Goal: Task Accomplishment & Management: Manage account settings

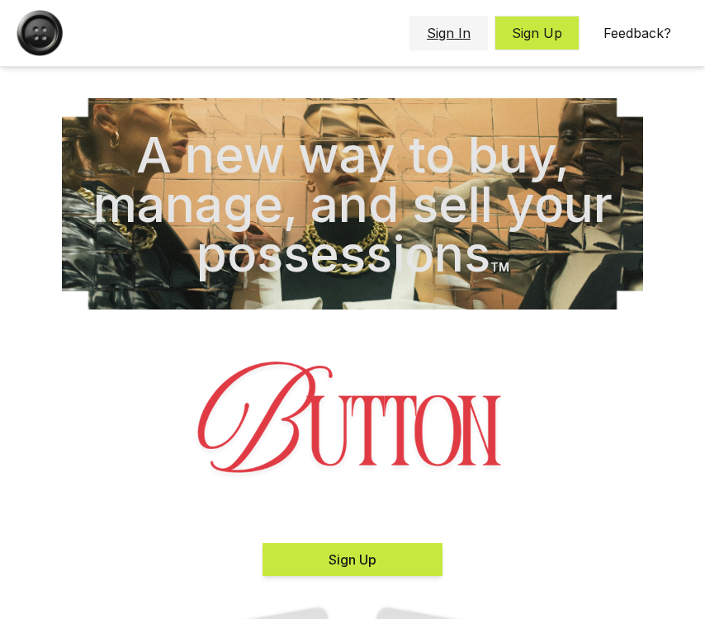
click at [433, 35] on button "Sign In" at bounding box center [448, 33] width 78 height 35
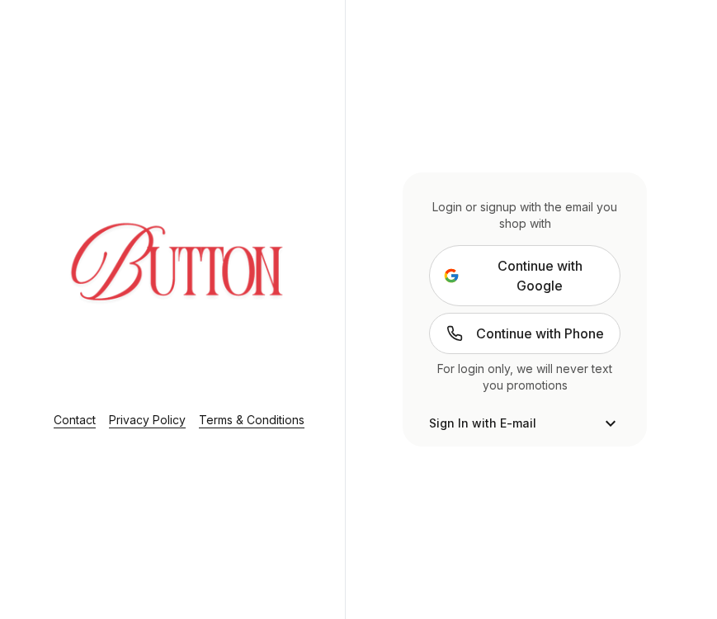
click at [525, 282] on span "Continue with Google" at bounding box center [540, 276] width 134 height 40
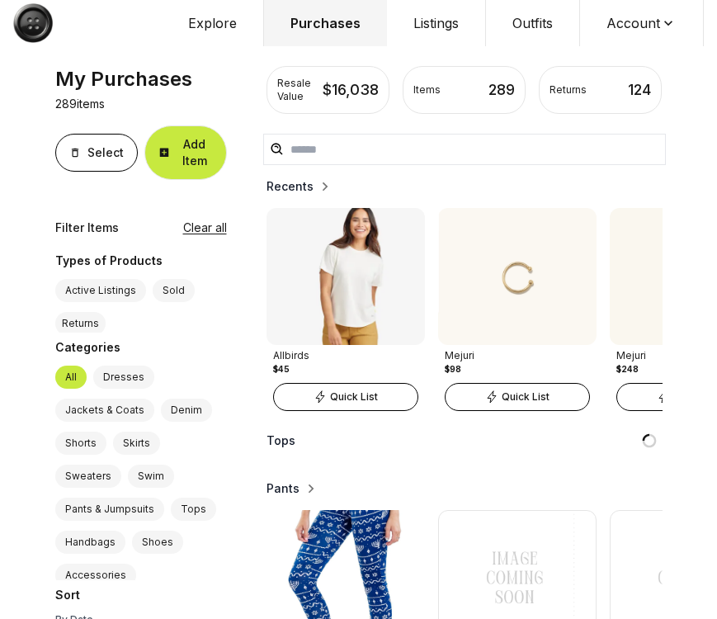
click at [632, 26] on button "Account" at bounding box center [642, 23] width 124 height 46
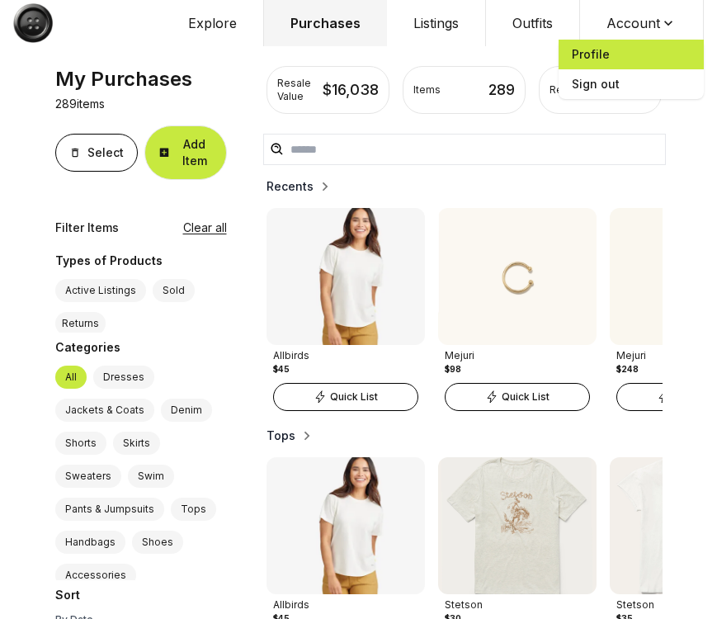
click at [625, 57] on span "Profile" at bounding box center [631, 55] width 145 height 30
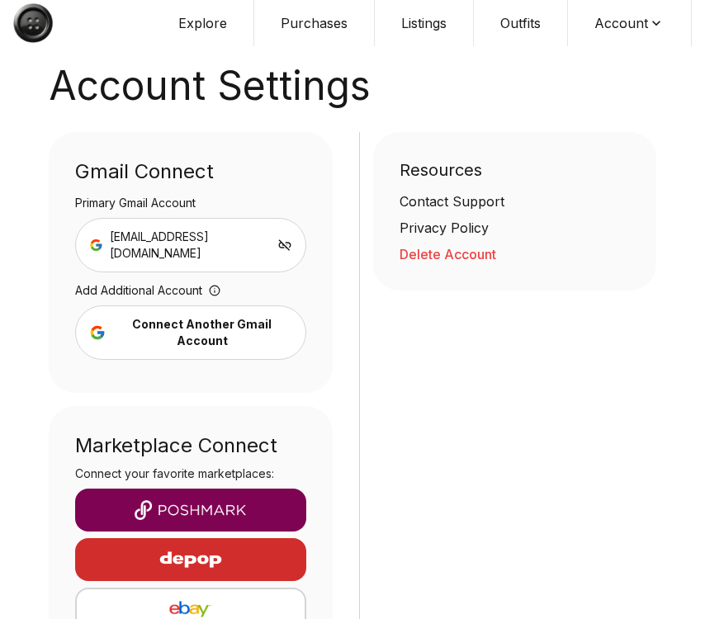
click at [405, 260] on button "Delete Account" at bounding box center [514, 254] width 231 height 20
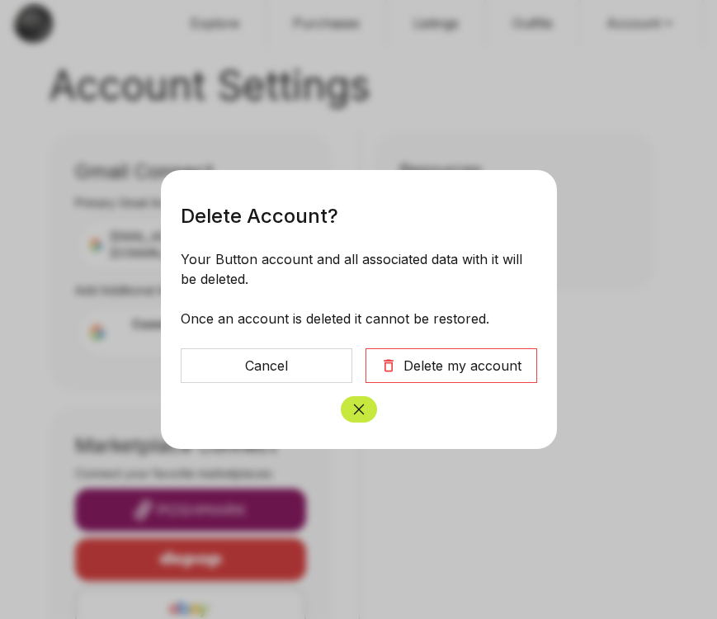
click at [496, 350] on button "Delete my account" at bounding box center [451, 365] width 172 height 35
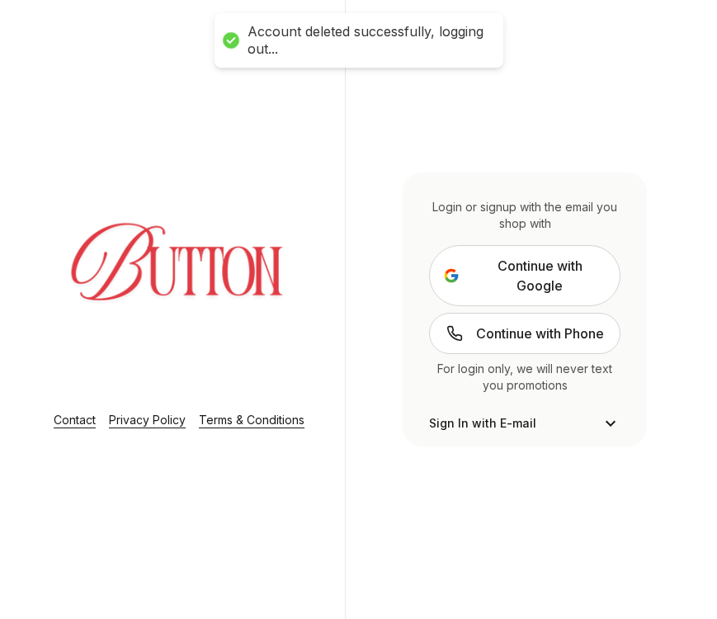
click at [534, 269] on span "Continue with Google" at bounding box center [540, 276] width 134 height 40
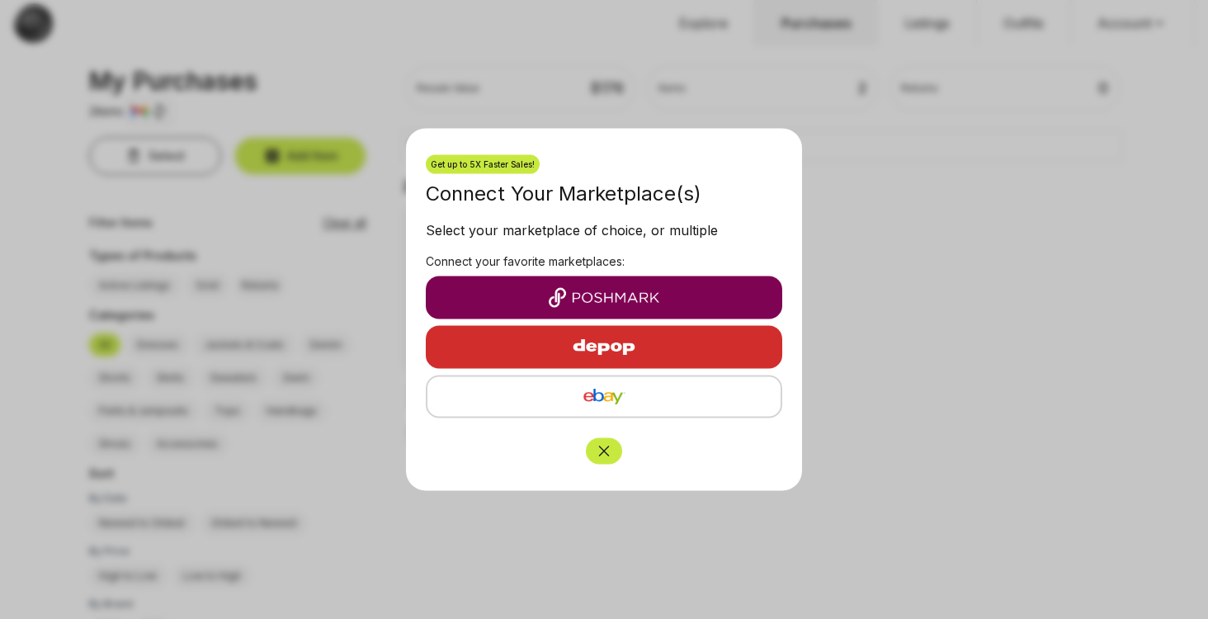
click at [607, 448] on icon "Close" at bounding box center [604, 451] width 17 height 17
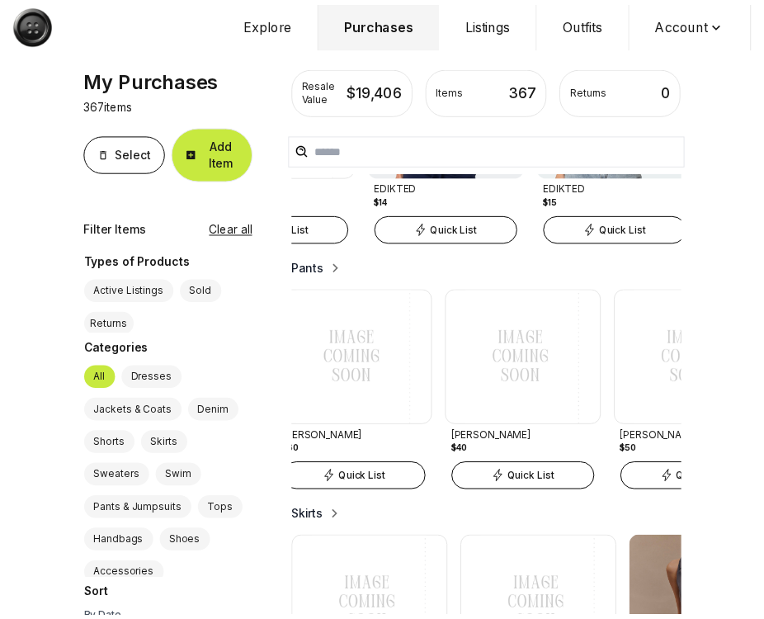
scroll to position [0, 1315]
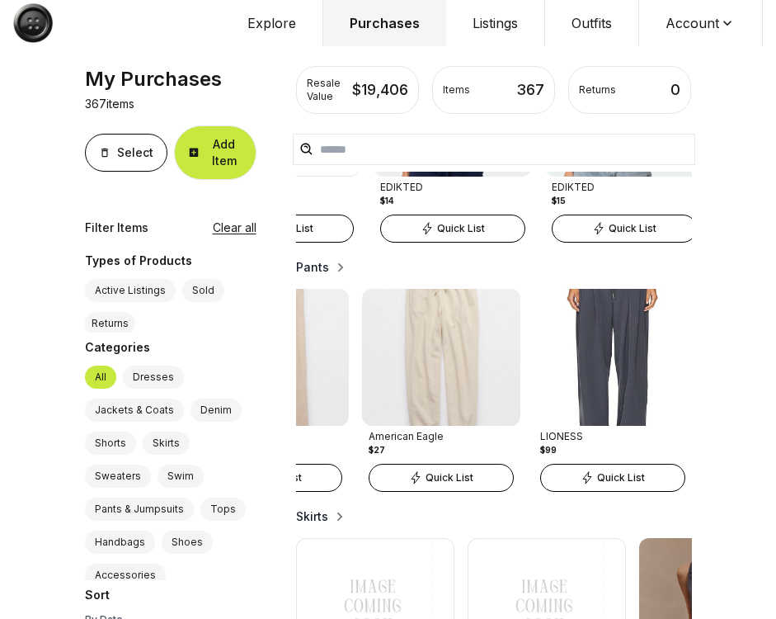
click at [722, 31] on button "Account" at bounding box center [701, 23] width 124 height 46
click at [679, 61] on span "Profile" at bounding box center [690, 55] width 145 height 30
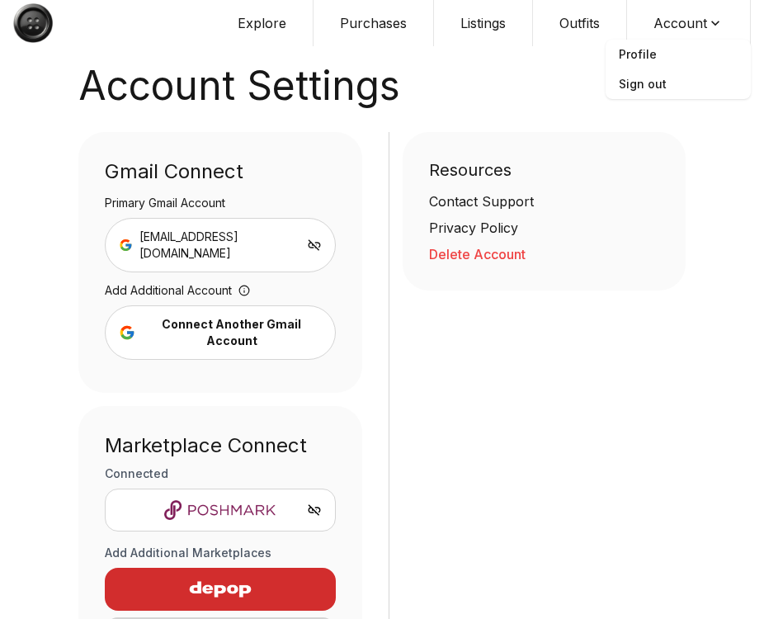
scroll to position [124, 0]
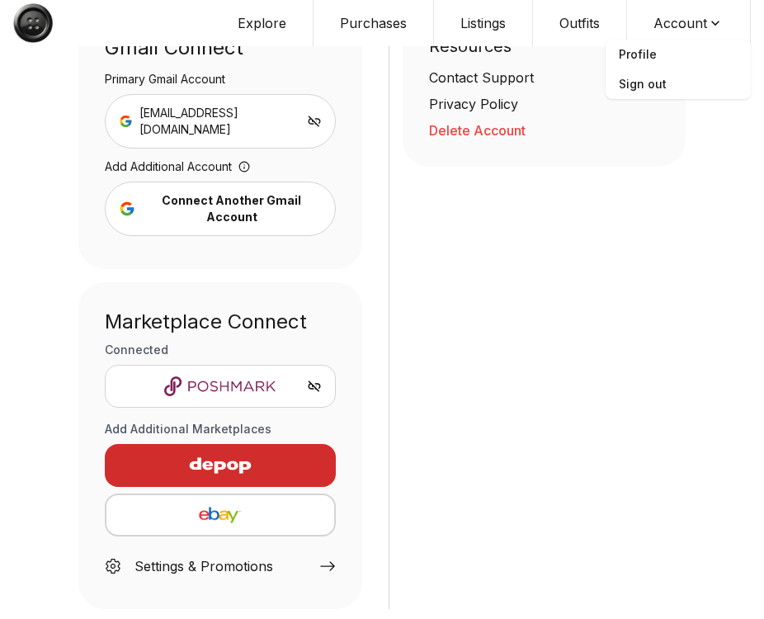
click at [240, 505] on img "button" at bounding box center [220, 515] width 201 height 20
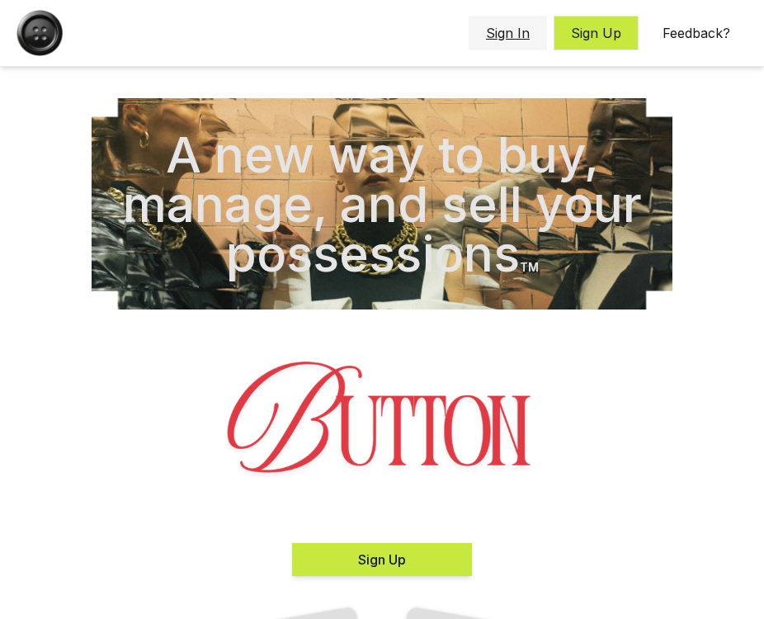
click at [524, 34] on button "Sign In" at bounding box center [508, 33] width 78 height 35
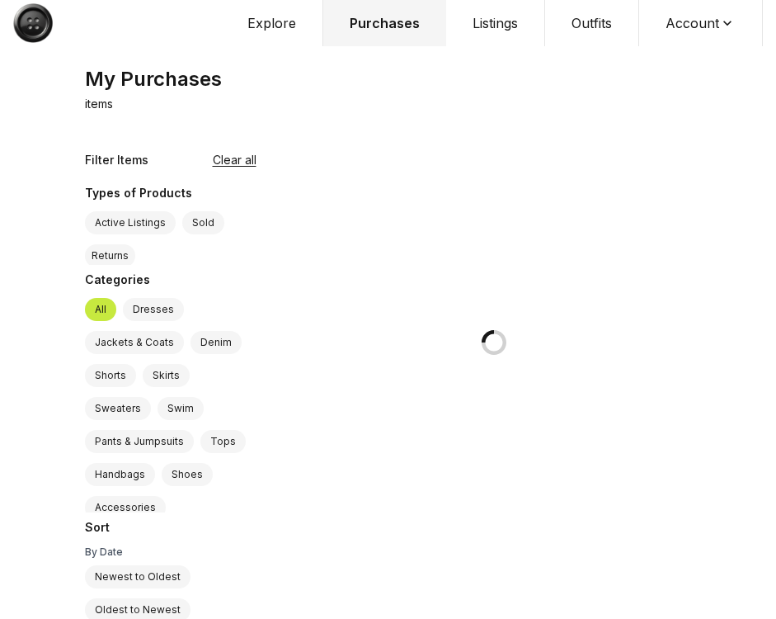
click at [691, 24] on button "Account" at bounding box center [701, 23] width 124 height 46
drag, startPoint x: 664, startPoint y: 69, endPoint x: 664, endPoint y: 55, distance: 14.0
click at [664, 55] on ul "Profile Sign out" at bounding box center [690, 69] width 145 height 59
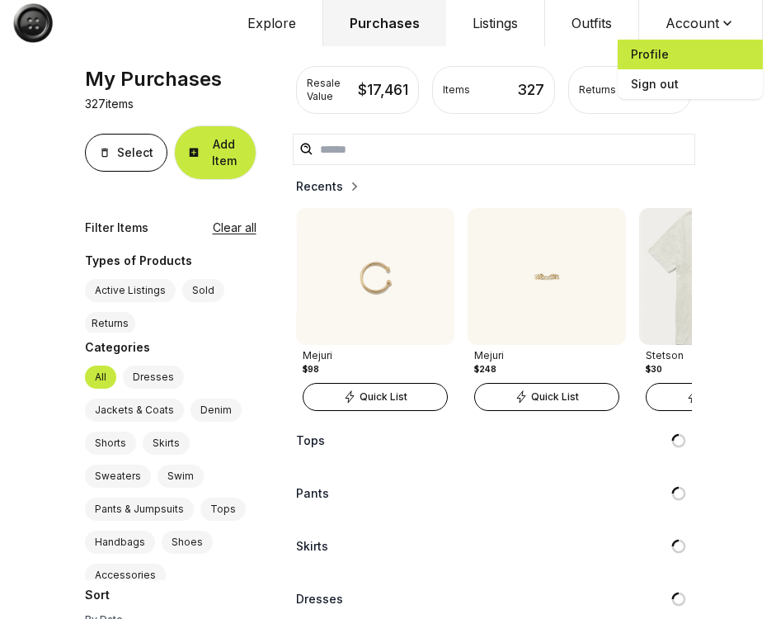
click at [664, 55] on span "Profile" at bounding box center [690, 55] width 145 height 30
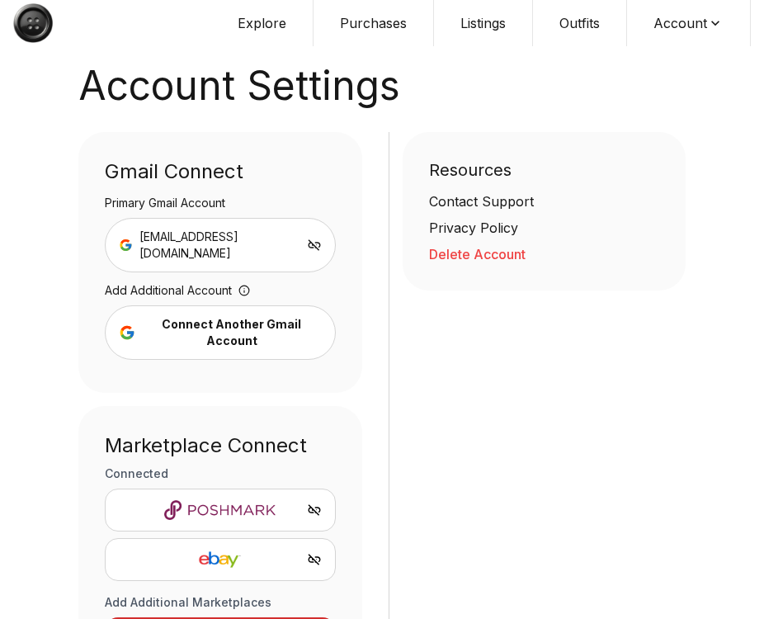
click at [698, 295] on div "Account Settings Save Button Like An App Save to Home Screen Gmail Connect Prim…" at bounding box center [382, 379] width 634 height 759
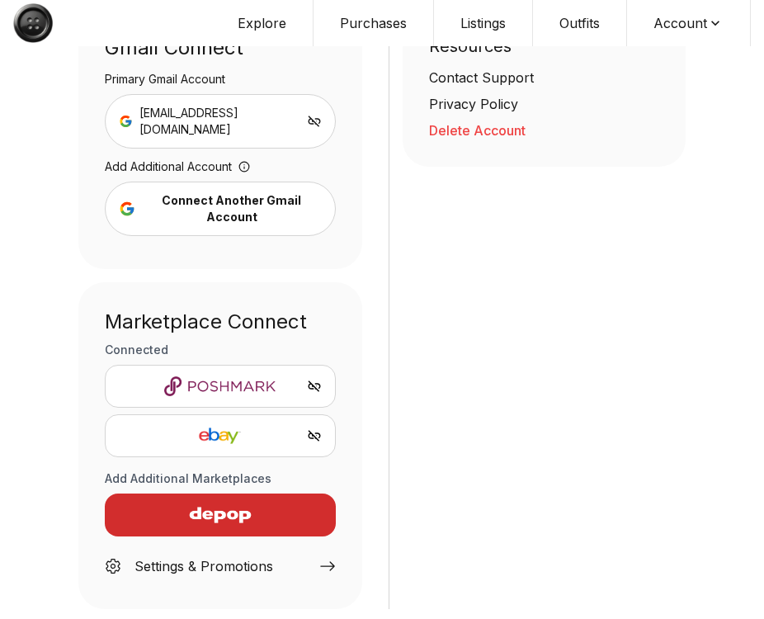
click at [318, 428] on icon "Unlink eBay" at bounding box center [314, 435] width 15 height 15
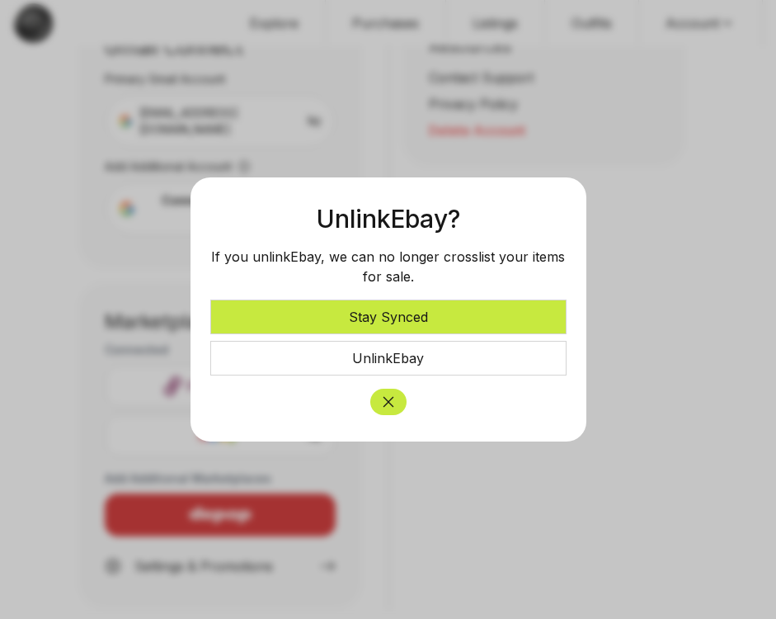
click at [422, 347] on button "Unlink Ebay" at bounding box center [388, 358] width 356 height 35
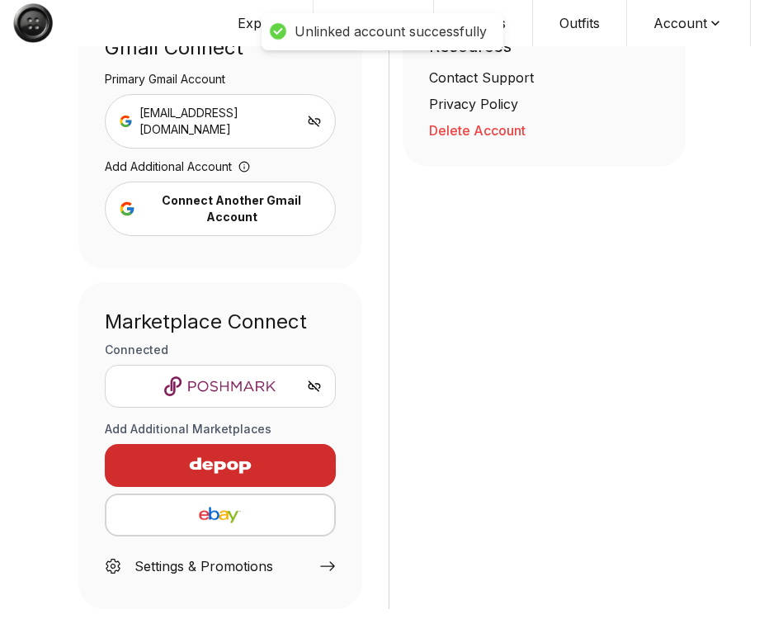
click at [208, 509] on button "button" at bounding box center [220, 514] width 231 height 43
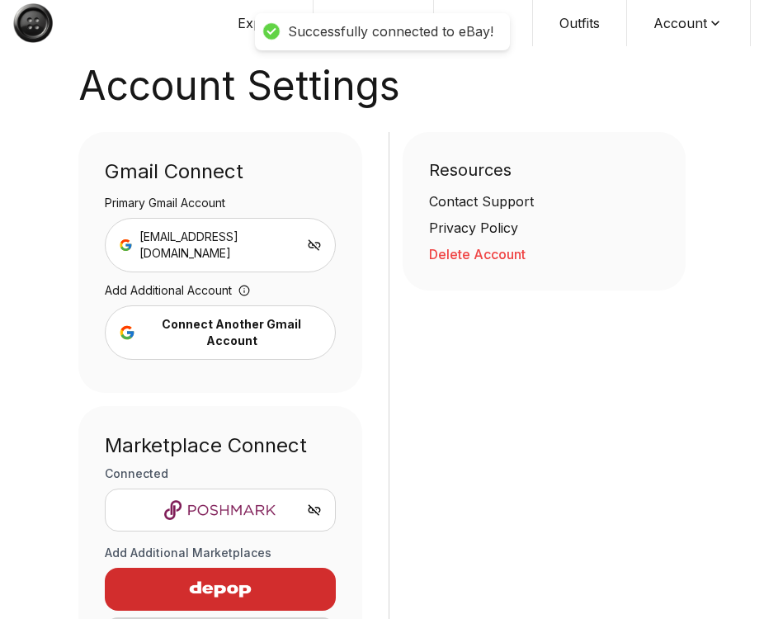
scroll to position [124, 0]
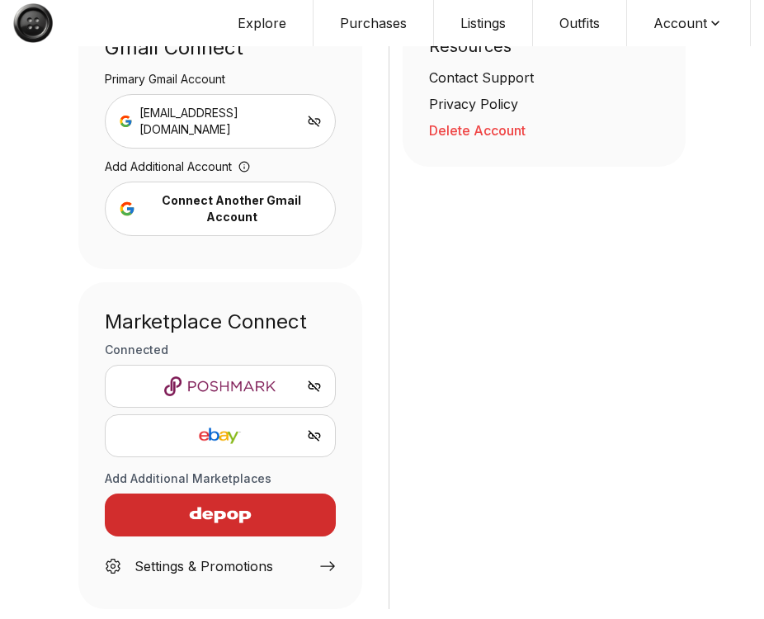
click at [270, 14] on button "Explore" at bounding box center [262, 23] width 102 height 46
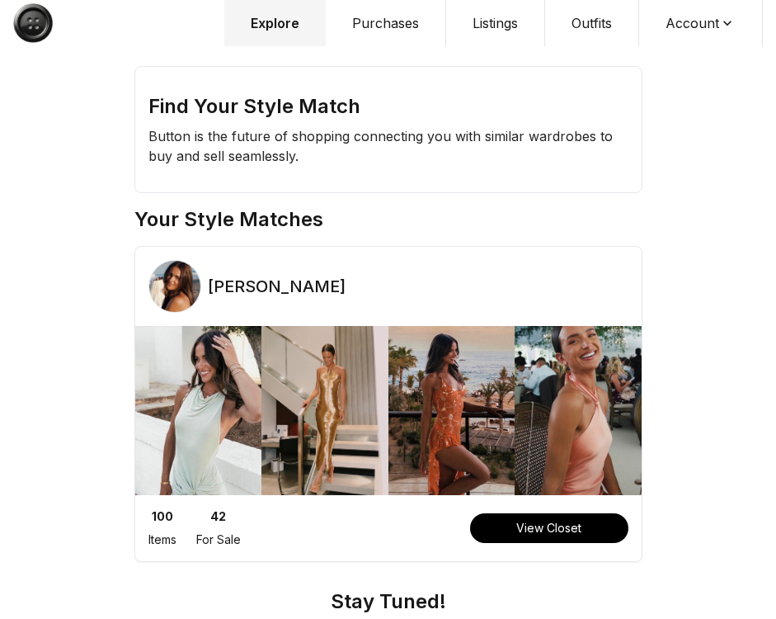
click at [672, 20] on button "Account" at bounding box center [701, 23] width 124 height 46
click at [693, 43] on span "Profile" at bounding box center [690, 55] width 145 height 30
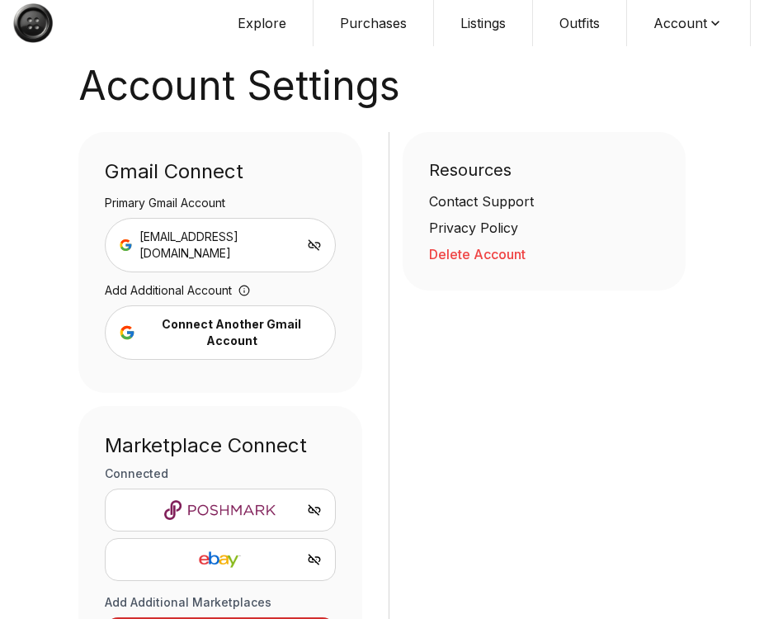
click at [267, 16] on button "Explore" at bounding box center [262, 23] width 102 height 46
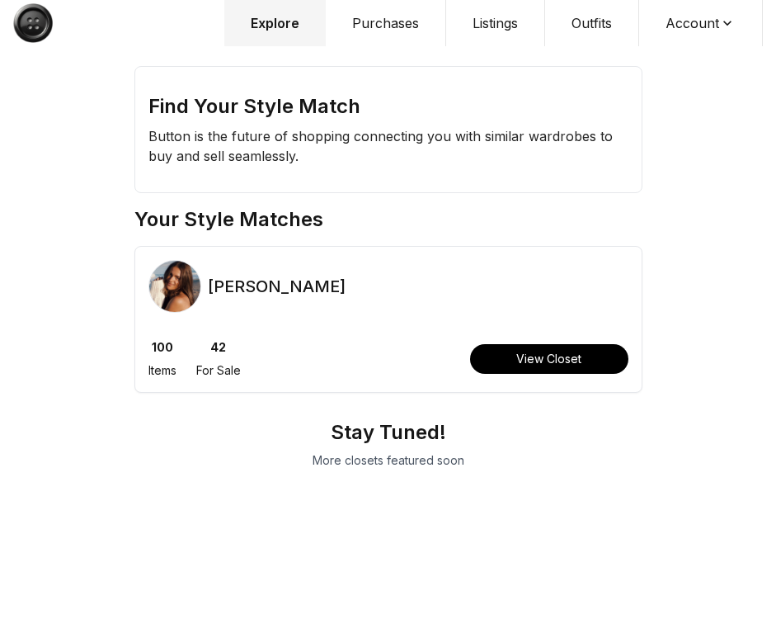
click at [471, 7] on button "Listings" at bounding box center [495, 23] width 99 height 46
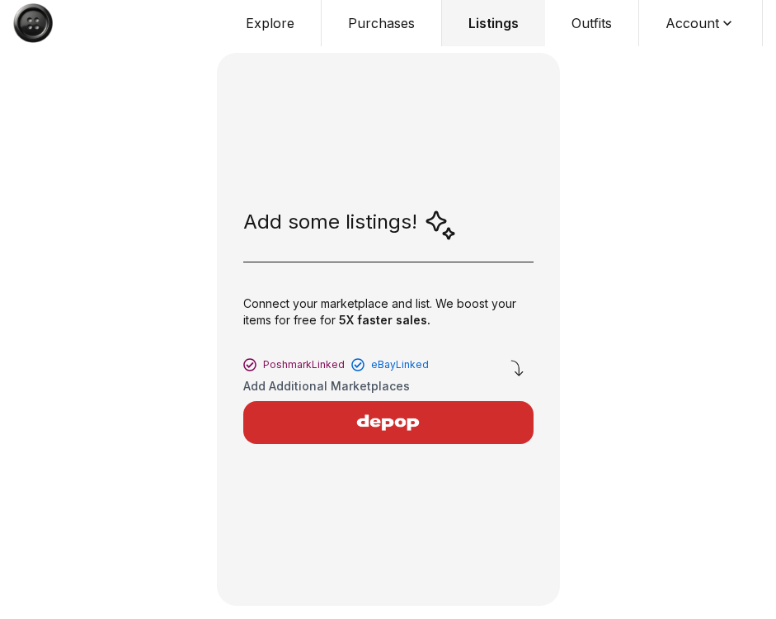
click at [394, 17] on button "Purchases" at bounding box center [382, 23] width 120 height 46
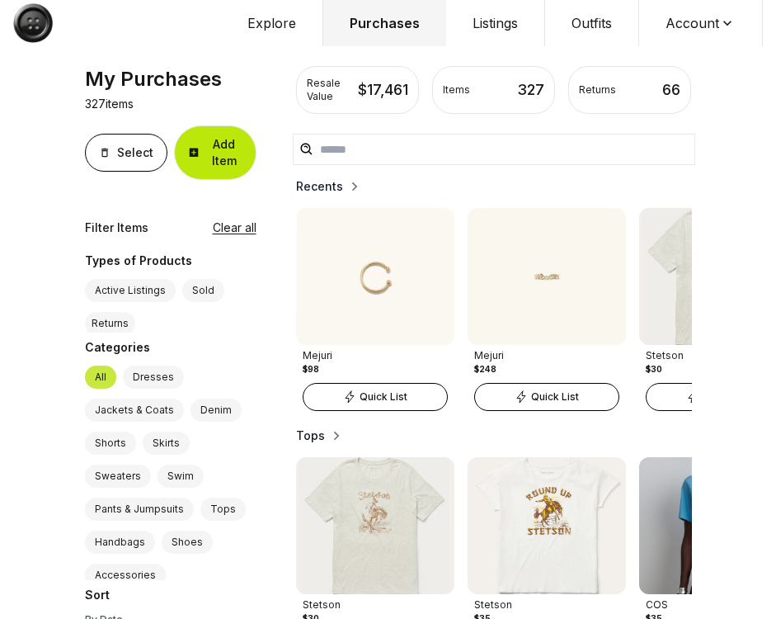
click at [228, 158] on button "Add Item" at bounding box center [215, 152] width 83 height 54
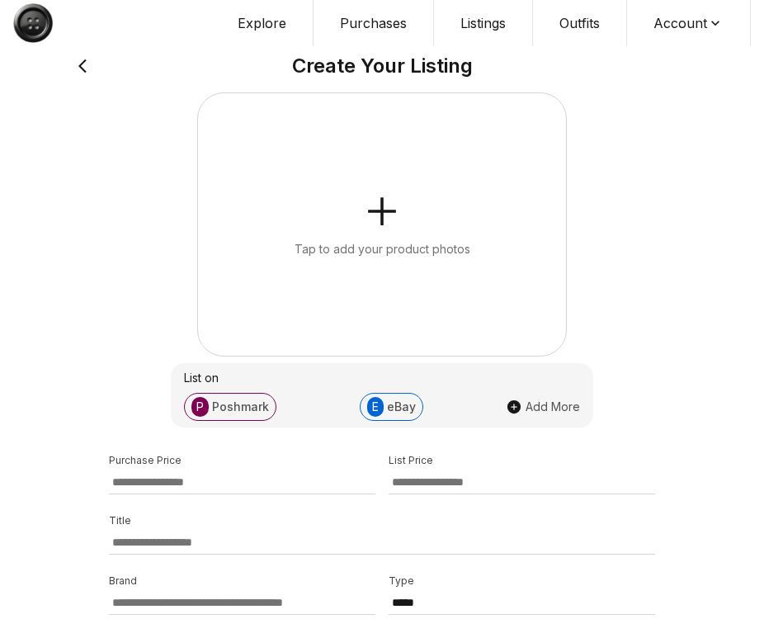
click at [533, 177] on button "Tap to add your product photos" at bounding box center [382, 224] width 368 height 262
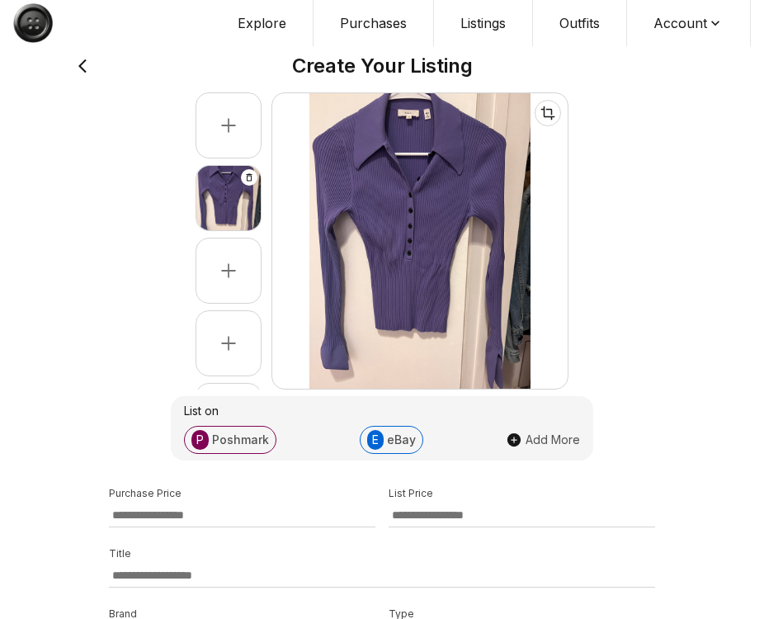
click at [696, 11] on button "Account" at bounding box center [689, 23] width 124 height 46
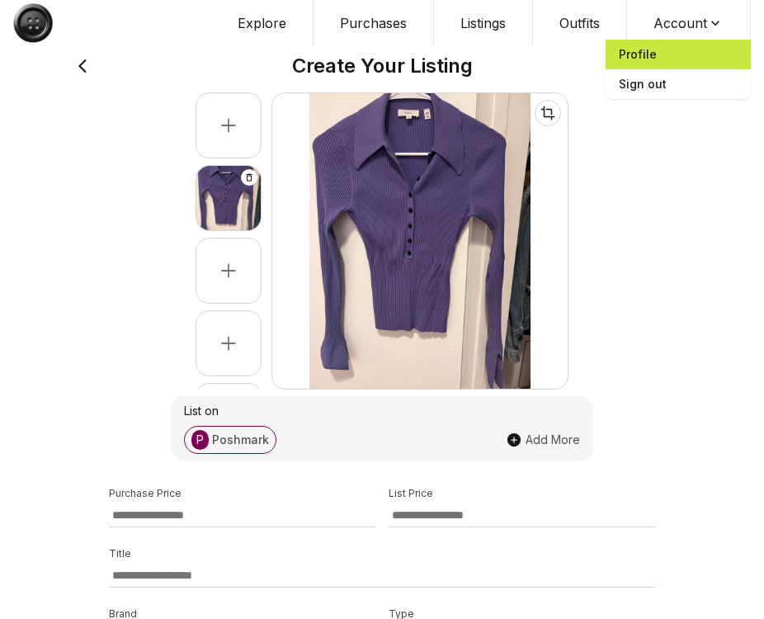
click at [666, 46] on span "Profile" at bounding box center [678, 55] width 145 height 30
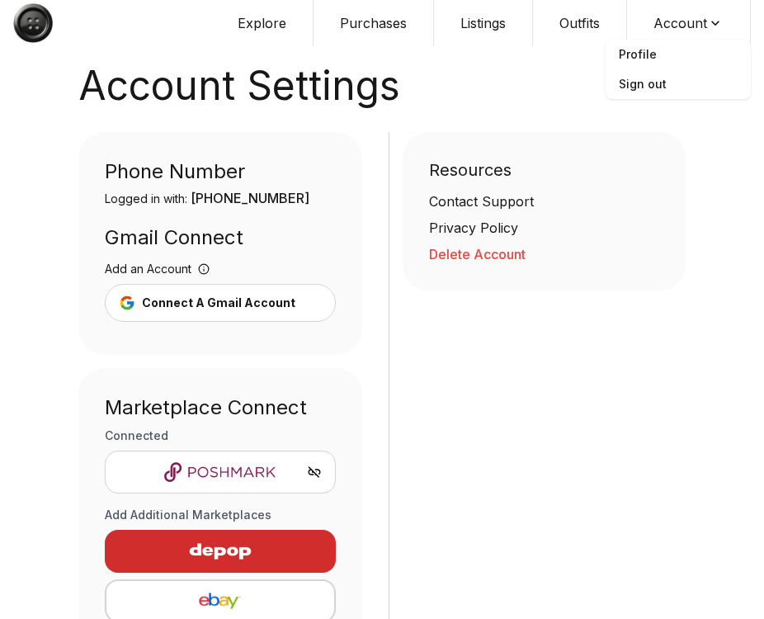
scroll to position [102, 0]
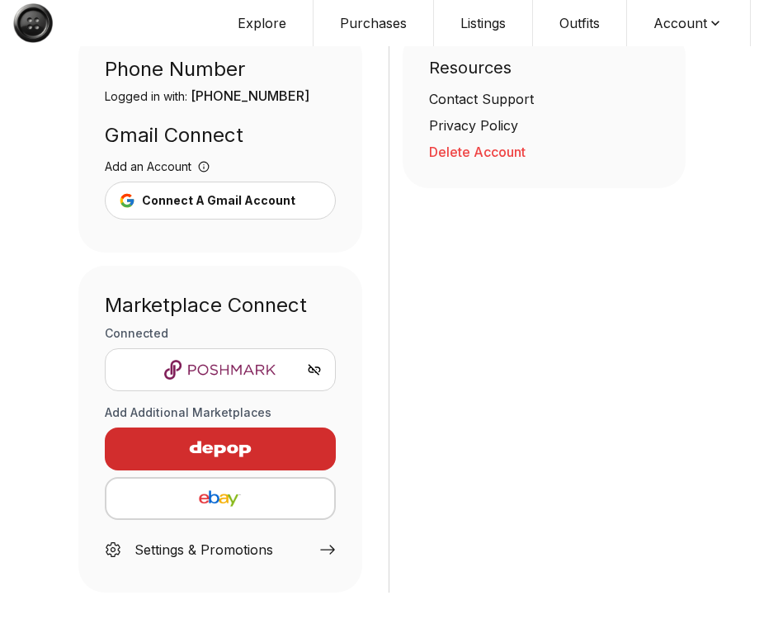
click at [260, 481] on button "button" at bounding box center [220, 498] width 231 height 43
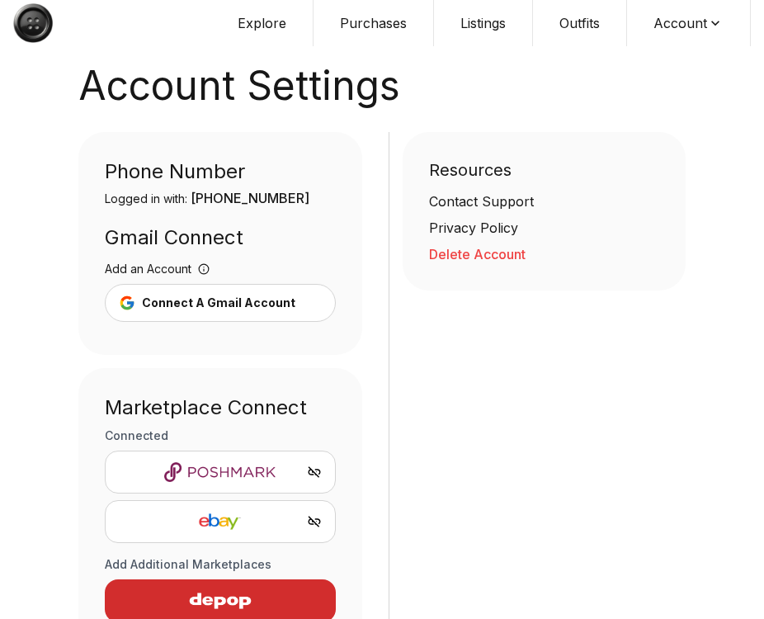
click at [464, 250] on button "Delete Account" at bounding box center [544, 254] width 231 height 20
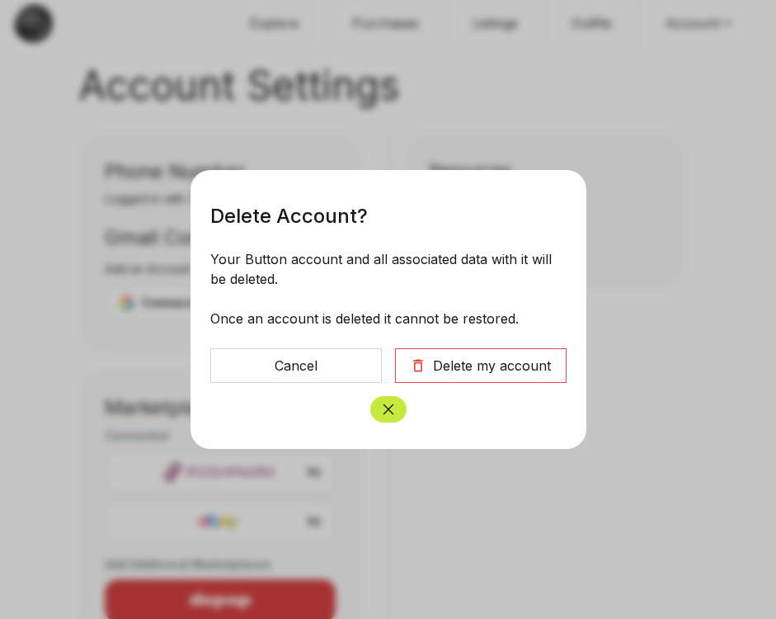
click at [513, 351] on button "Delete my account" at bounding box center [481, 365] width 172 height 35
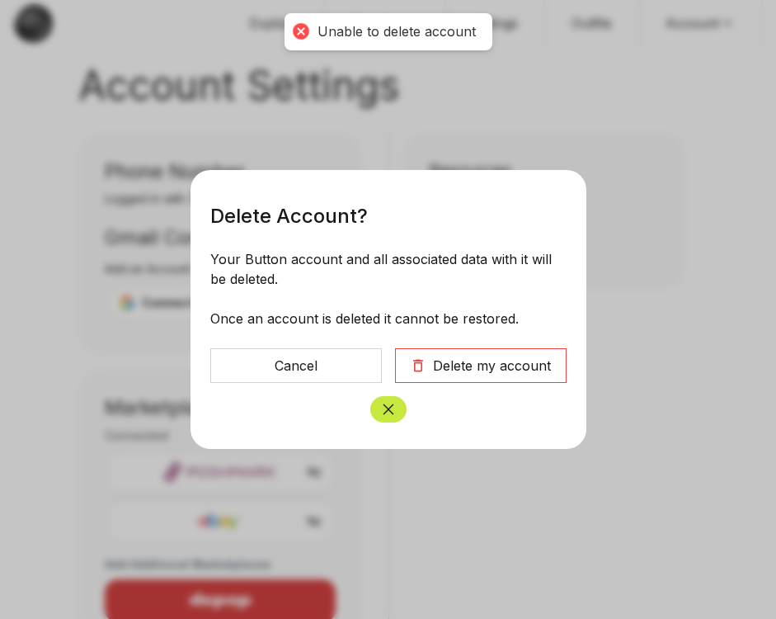
click at [485, 375] on div "Delete my account" at bounding box center [492, 366] width 118 height 20
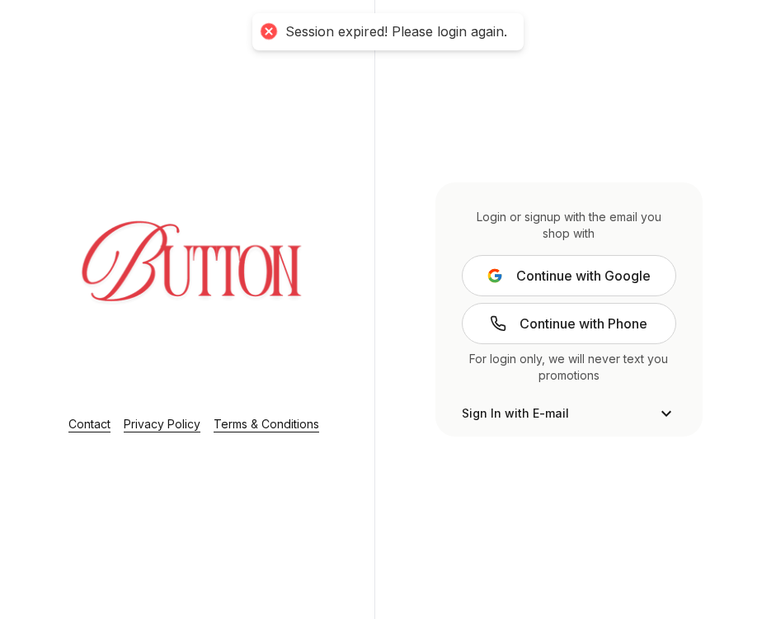
click at [573, 275] on span "Continue with Google" at bounding box center [583, 276] width 134 height 20
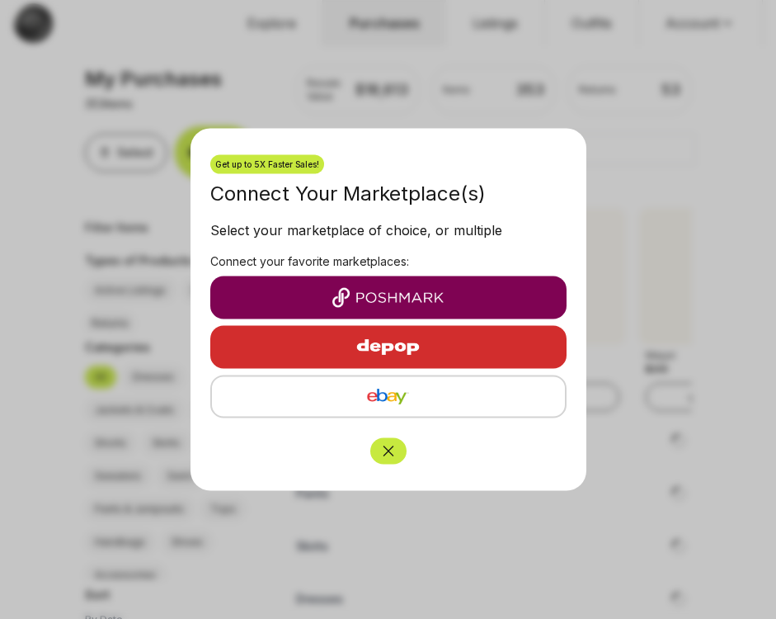
click at [394, 457] on icon "Close" at bounding box center [388, 451] width 17 height 17
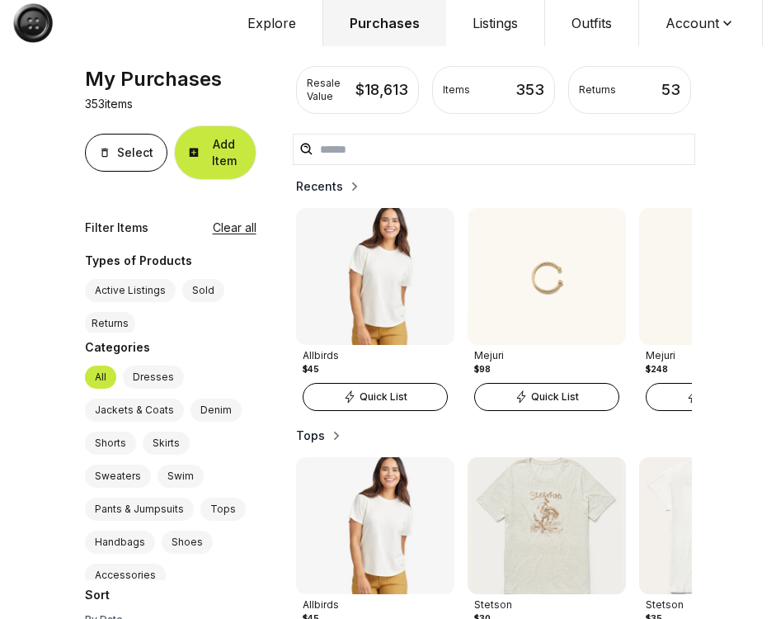
click at [695, 17] on button "Account" at bounding box center [701, 23] width 124 height 46
click at [672, 49] on span "Profile" at bounding box center [690, 55] width 145 height 30
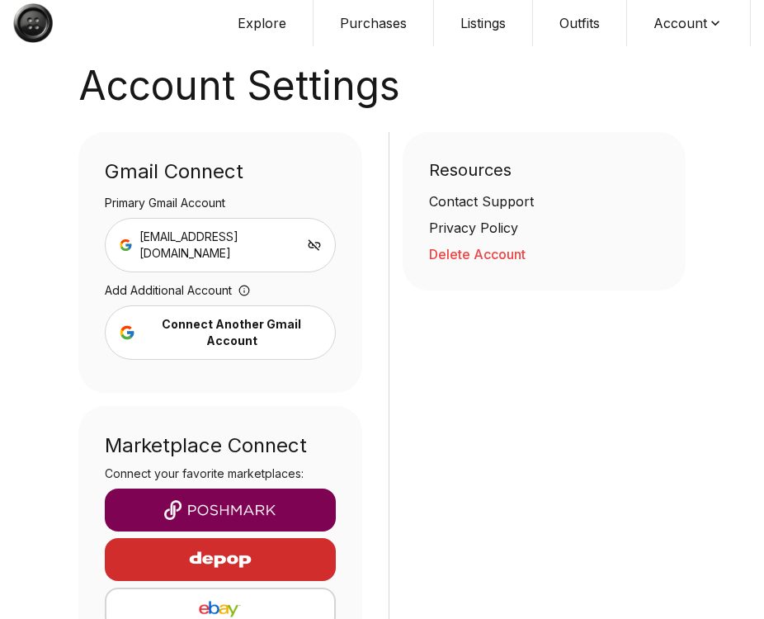
click at [461, 262] on button "Delete Account" at bounding box center [544, 254] width 231 height 20
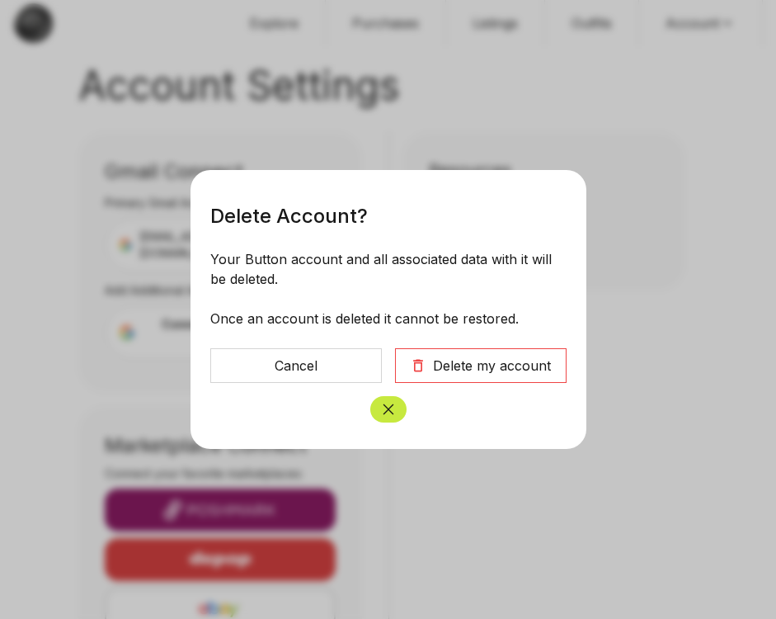
click at [486, 364] on div "Delete my account" at bounding box center [492, 366] width 118 height 20
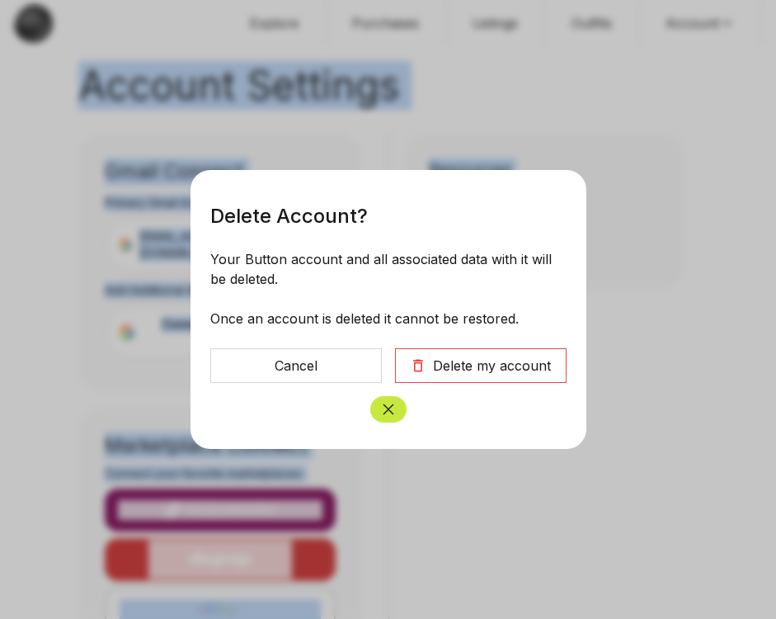
drag, startPoint x: 412, startPoint y: 5, endPoint x: 435, endPoint y: -6, distance: 25.5
click at [435, 0] on html "Account Settings Explore Purchases Listings Outfits Account Profile Sign out Ac…" at bounding box center [388, 364] width 776 height 729
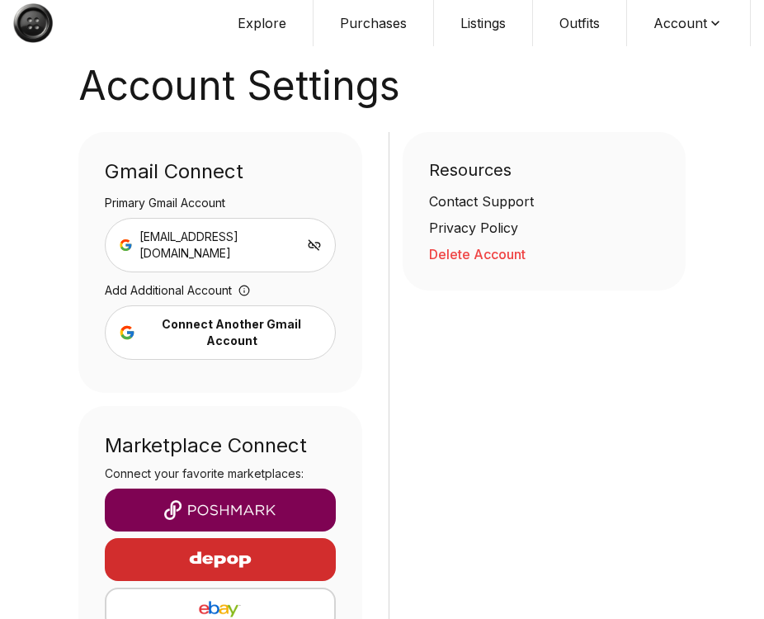
click at [450, 252] on button "Delete Account" at bounding box center [544, 254] width 231 height 20
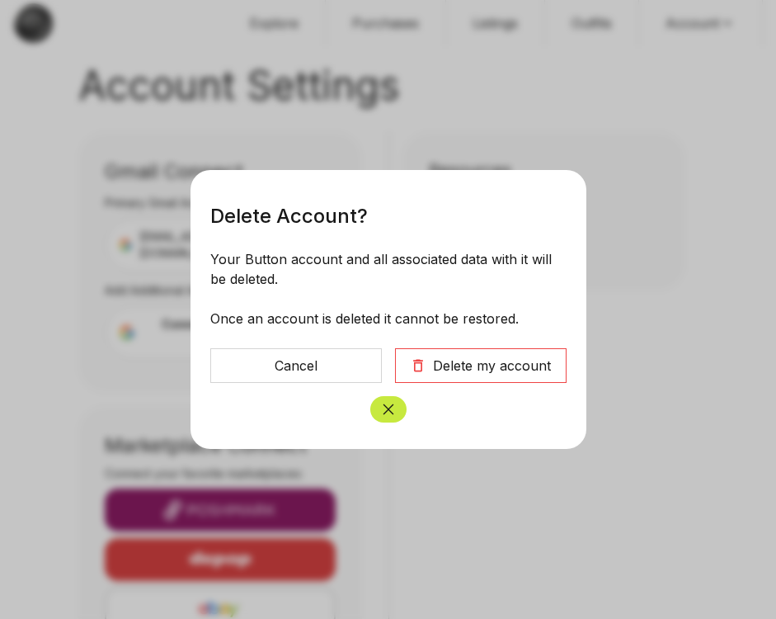
click at [504, 357] on div "Delete my account" at bounding box center [492, 366] width 118 height 20
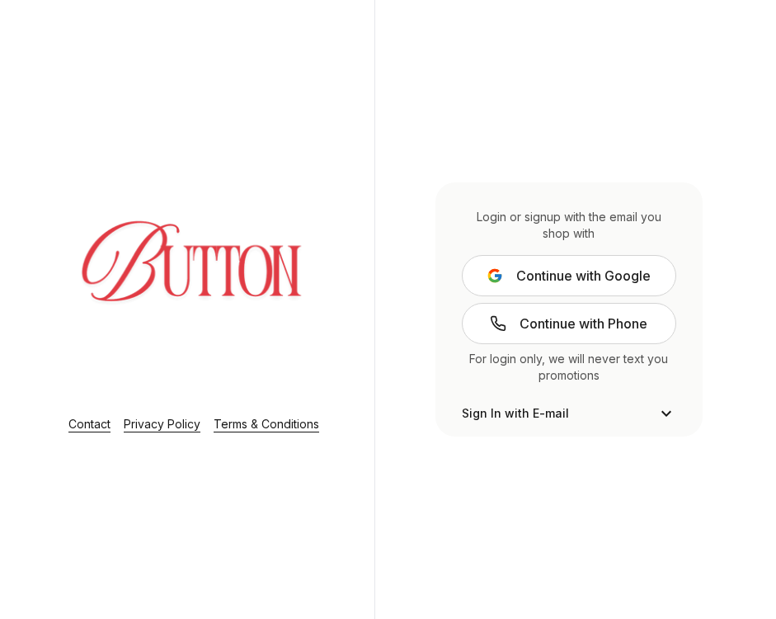
click at [568, 498] on div "Login or signup with the email you shop with Continue with Google Continue with…" at bounding box center [569, 309] width 389 height 619
